Goal: Information Seeking & Learning: Find specific fact

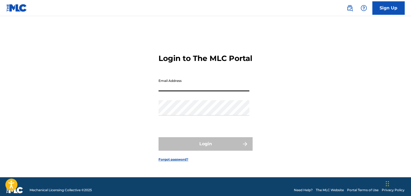
click at [198, 85] on input "Email Address" at bounding box center [203, 83] width 91 height 15
click at [295, 90] on div "Login to The MLC Portal Email Address Password Login Forgot password?" at bounding box center [205, 104] width 376 height 148
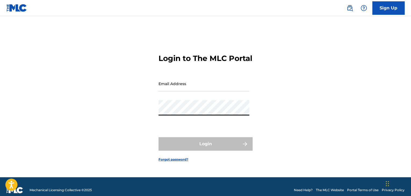
type input "[EMAIL_ADDRESS][DOMAIN_NAME]"
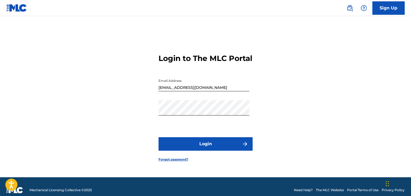
click at [185, 147] on button "Login" at bounding box center [205, 143] width 94 height 13
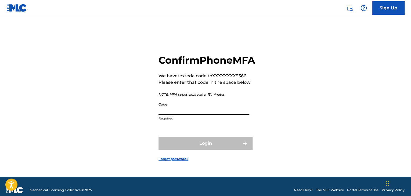
click at [194, 115] on input "Code" at bounding box center [203, 107] width 91 height 15
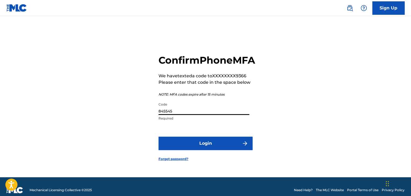
type input "845545"
click at [214, 150] on button "Login" at bounding box center [205, 143] width 94 height 13
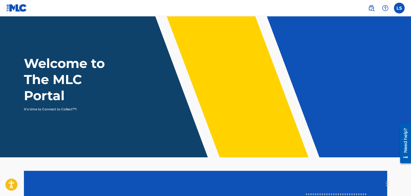
click at [368, 11] on link at bounding box center [371, 8] width 11 height 11
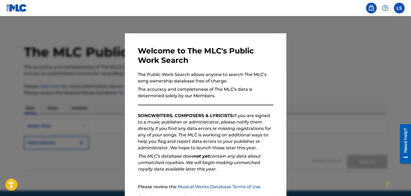
scroll to position [20, 0]
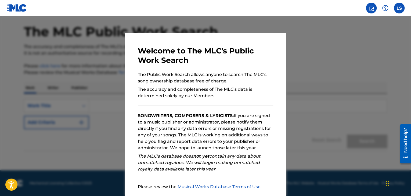
click at [346, 113] on div at bounding box center [205, 114] width 411 height 196
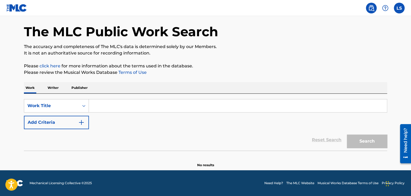
click at [58, 88] on p "Writer" at bounding box center [53, 87] width 14 height 11
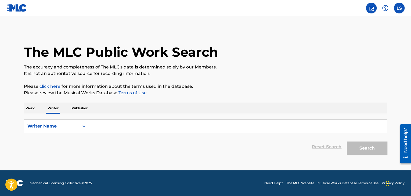
click at [137, 129] on input "Search Form" at bounding box center [238, 126] width 298 height 13
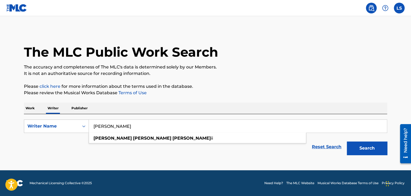
type input "[PERSON_NAME]"
click at [374, 151] on button "Search" at bounding box center [367, 148] width 40 height 13
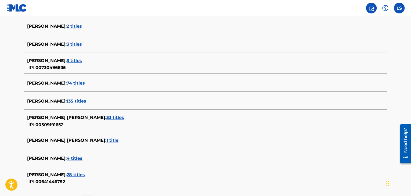
scroll to position [204, 0]
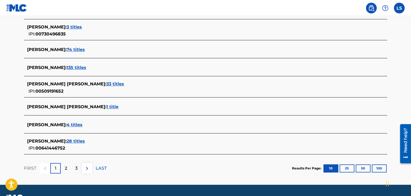
click at [85, 142] on span "28 titles" at bounding box center [76, 141] width 18 height 5
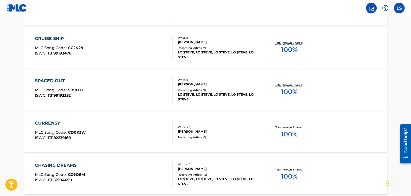
scroll to position [461, 0]
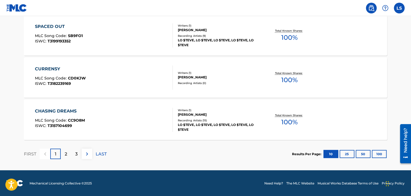
click at [67, 154] on p "2" at bounding box center [66, 154] width 2 height 6
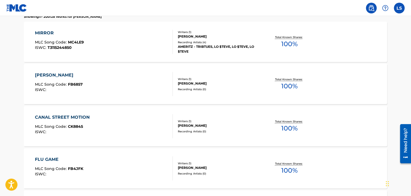
scroll to position [161, 0]
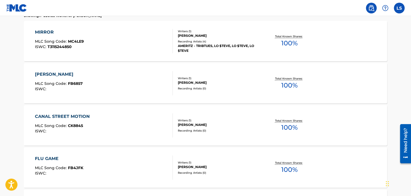
click at [205, 86] on div "Recording Artists ( 0 )" at bounding box center [218, 88] width 81 height 4
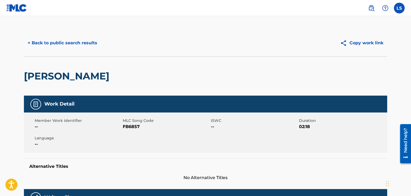
click at [54, 45] on button "< Back to public search results" at bounding box center [62, 42] width 77 height 13
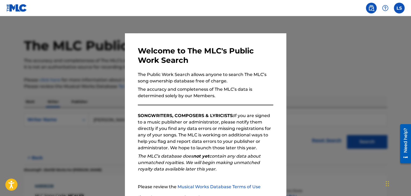
scroll to position [17, 0]
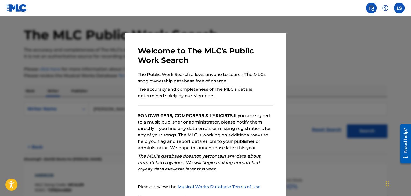
click at [293, 170] on div at bounding box center [205, 114] width 411 height 196
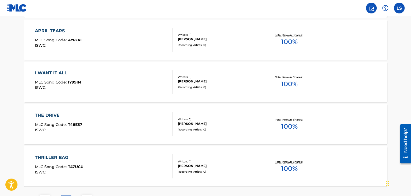
scroll to position [461, 0]
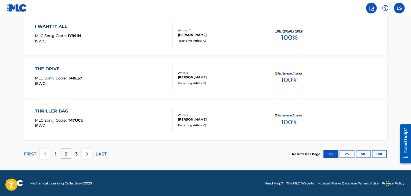
click at [76, 154] on p "3" at bounding box center [76, 154] width 2 height 6
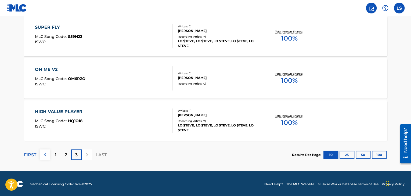
scroll to position [377, 0]
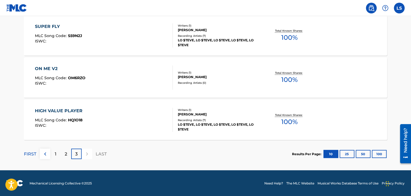
click at [68, 153] on div "2" at bounding box center [66, 153] width 10 height 10
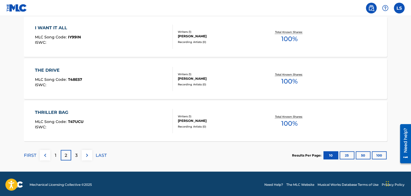
scroll to position [461, 0]
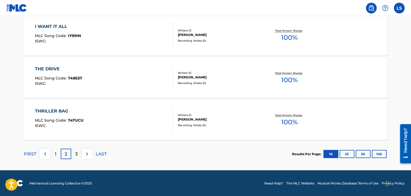
click at [53, 151] on div "1" at bounding box center [55, 153] width 10 height 10
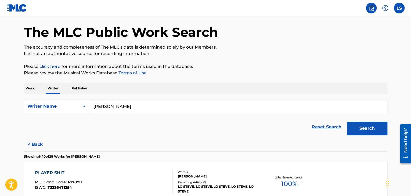
scroll to position [0, 0]
